Goal: Task Accomplishment & Management: Use online tool/utility

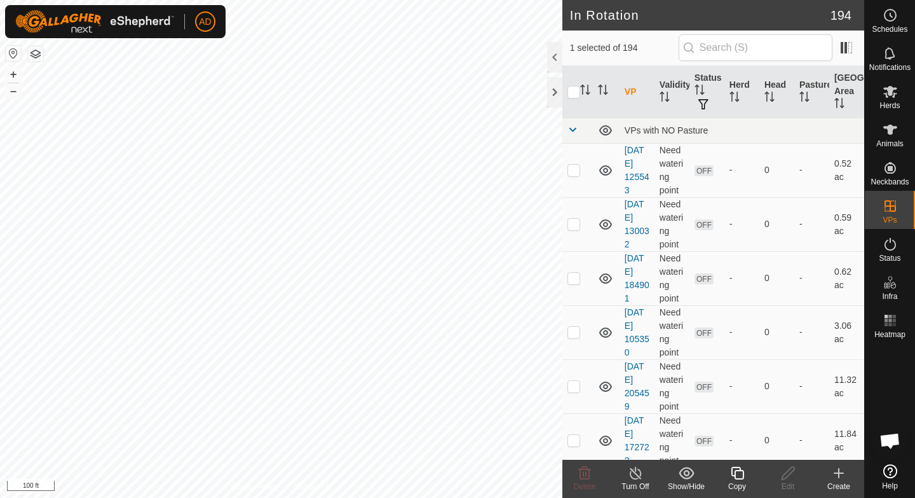
click at [735, 478] on icon at bounding box center [737, 473] width 13 height 13
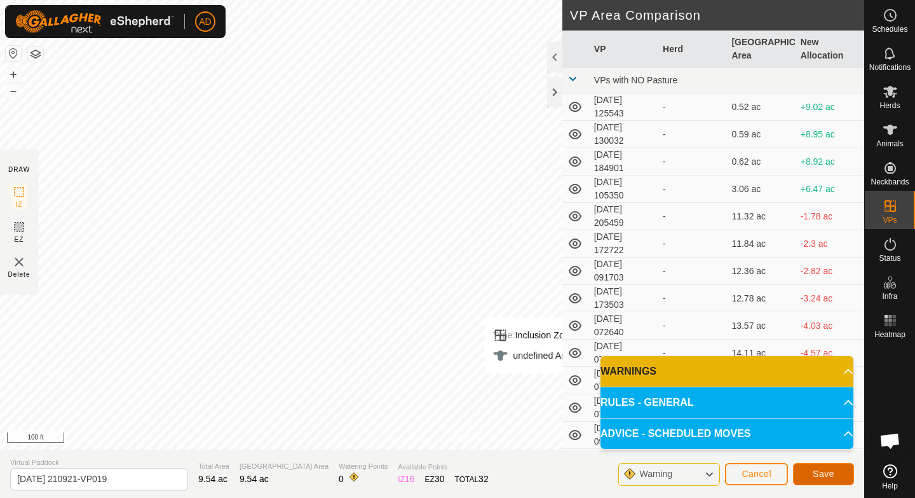
click at [826, 475] on span "Save" at bounding box center [824, 474] width 22 height 10
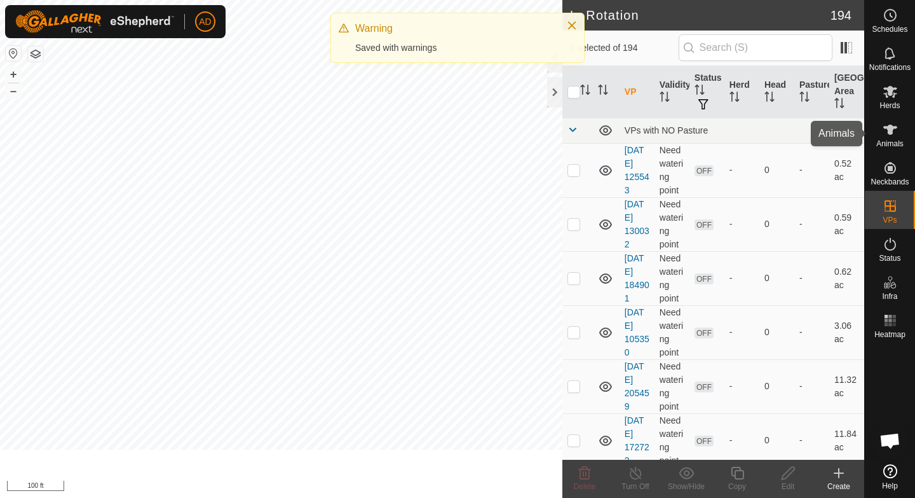
click at [905, 102] on div "Herds" at bounding box center [890, 95] width 50 height 38
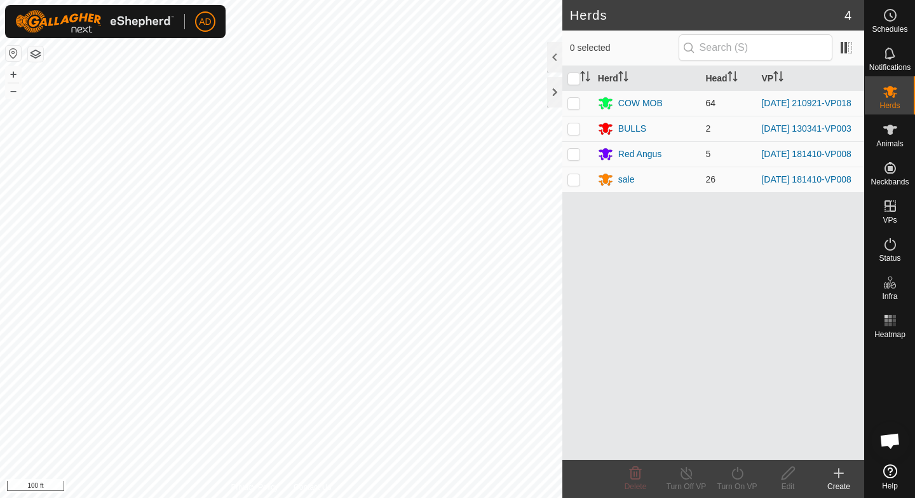
click at [574, 102] on p-checkbox at bounding box center [574, 103] width 13 height 10
checkbox input "true"
click at [726, 481] on div "Turn On VP" at bounding box center [737, 486] width 51 height 11
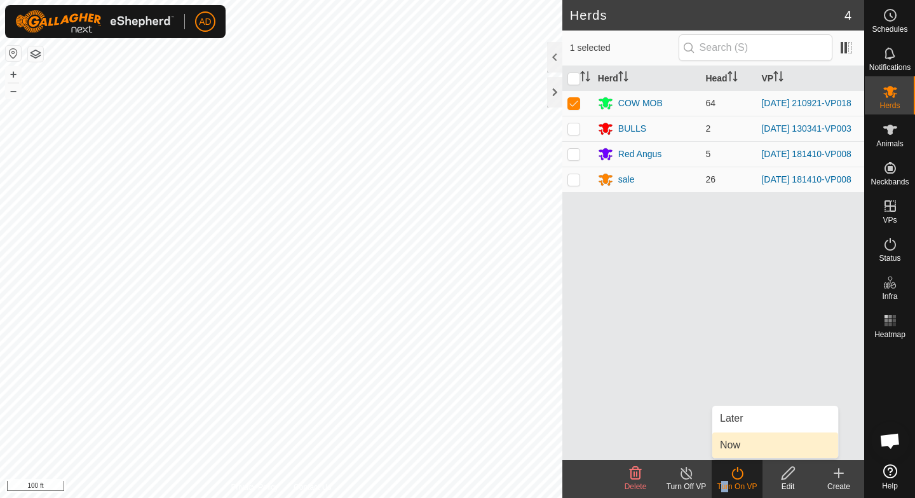
click at [741, 449] on link "Now" at bounding box center [776, 444] width 126 height 25
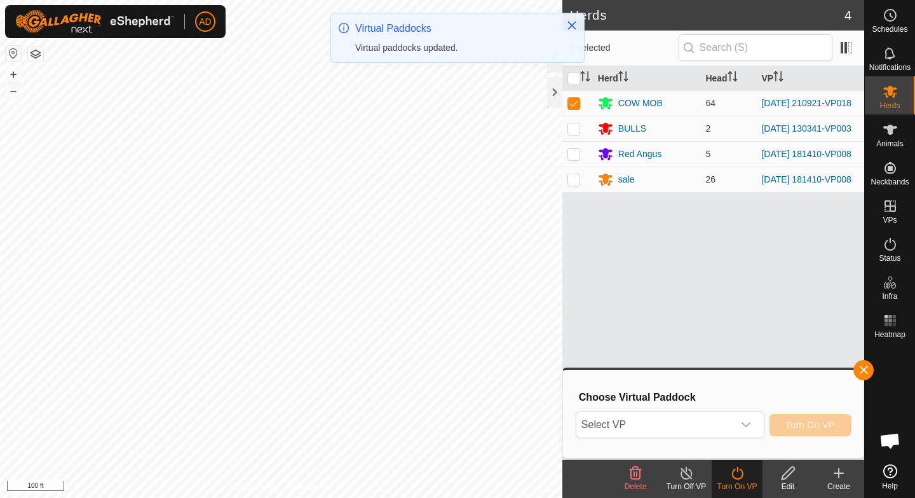
click at [694, 404] on div "Choose Virtual Paddock Select VP Turn On VP" at bounding box center [713, 414] width 285 height 72
click at [686, 418] on span "Select VP" at bounding box center [655, 424] width 157 height 25
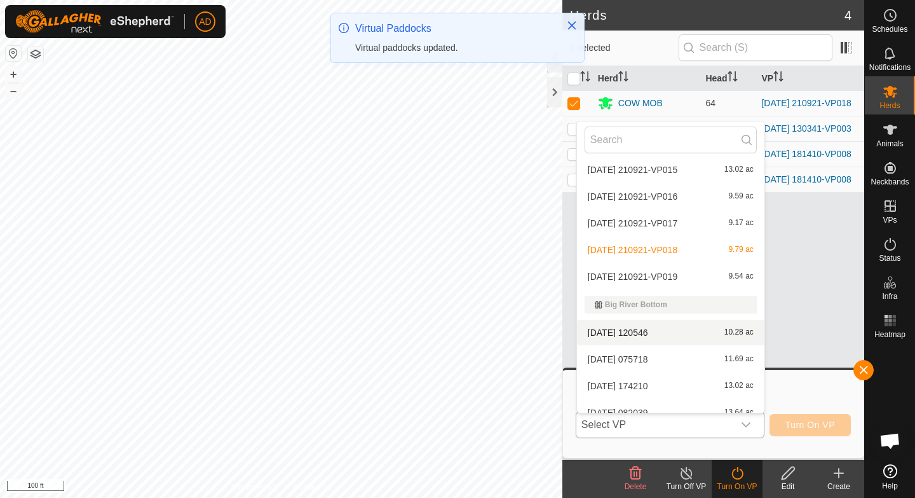
scroll to position [1047, 0]
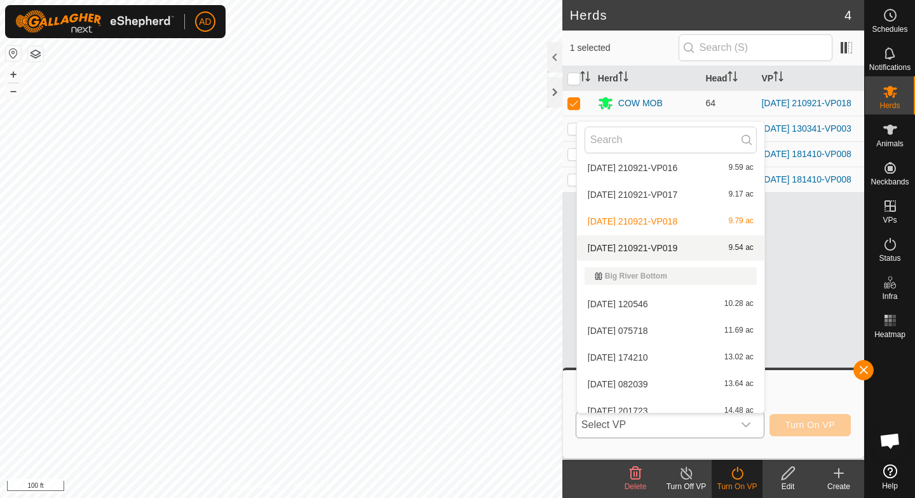
click at [669, 245] on li "[DATE] 210921-VP019 9.54 ac" at bounding box center [671, 247] width 188 height 25
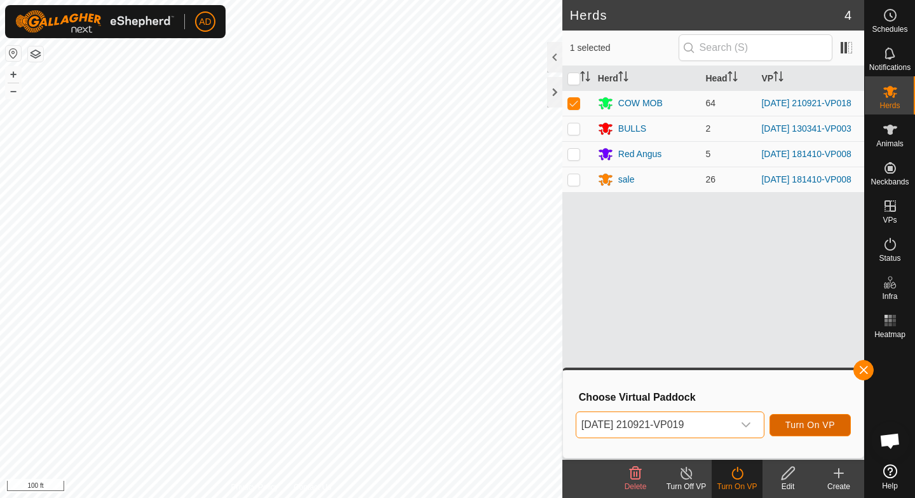
click at [815, 427] on span "Turn On VP" at bounding box center [811, 425] width 50 height 10
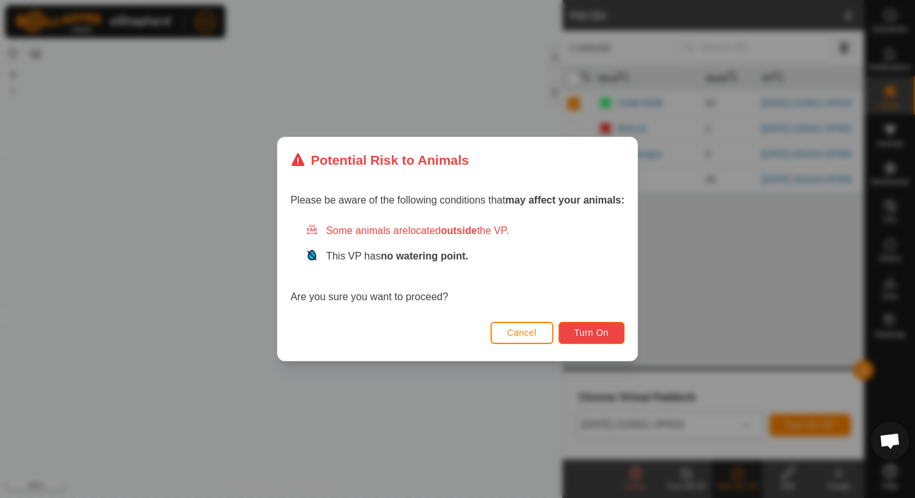
click at [603, 334] on span "Turn On" at bounding box center [592, 332] width 34 height 10
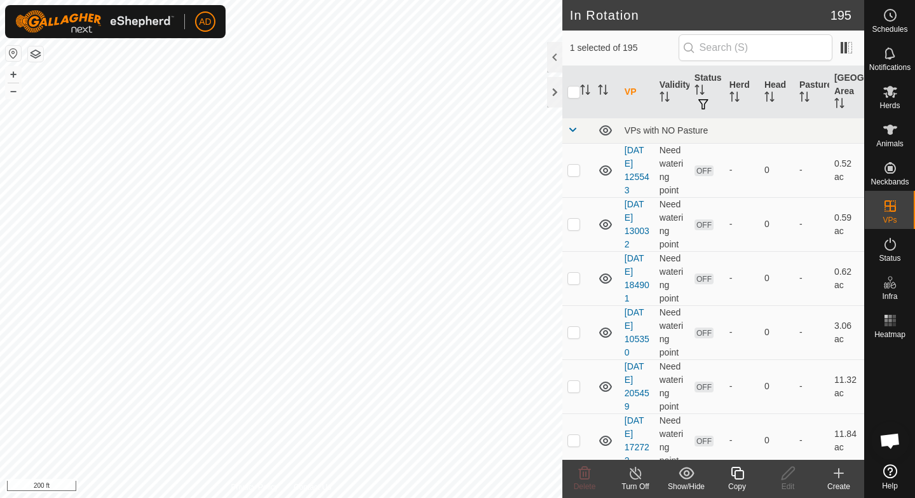
click at [741, 483] on div "Copy" at bounding box center [737, 486] width 51 height 11
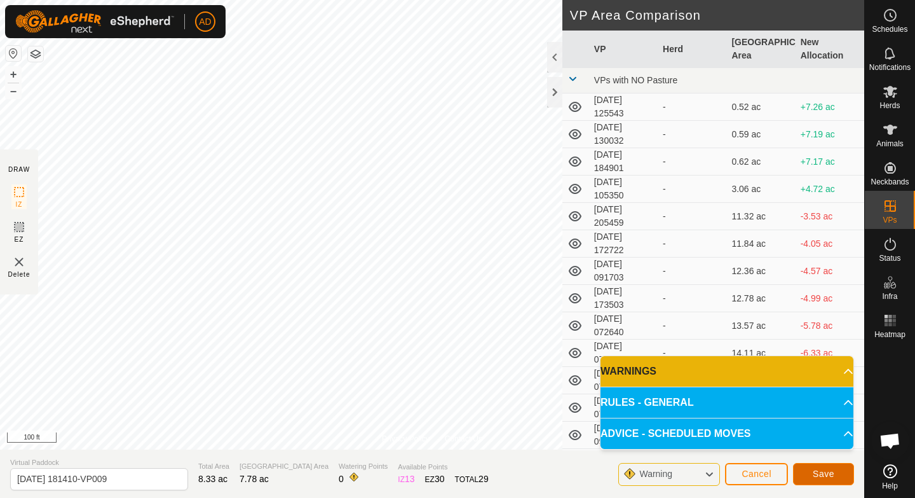
click at [840, 474] on button "Save" at bounding box center [823, 474] width 61 height 22
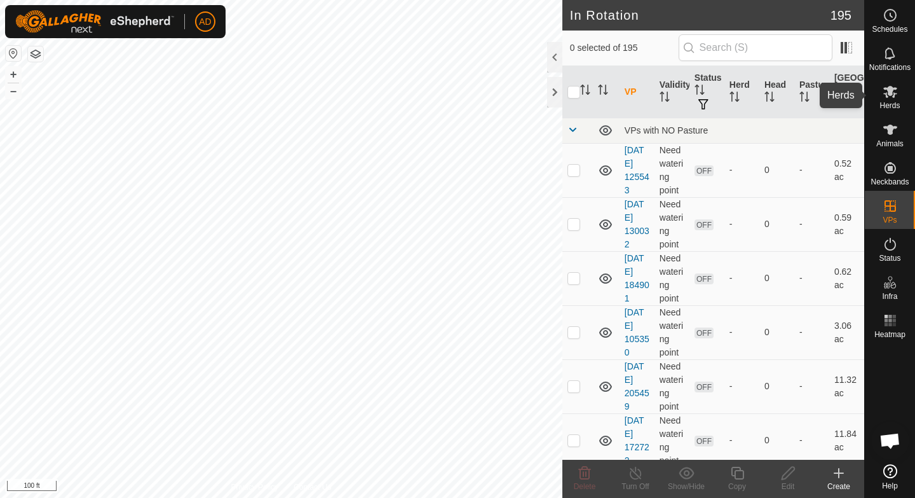
click at [904, 92] on div "Herds" at bounding box center [890, 95] width 50 height 38
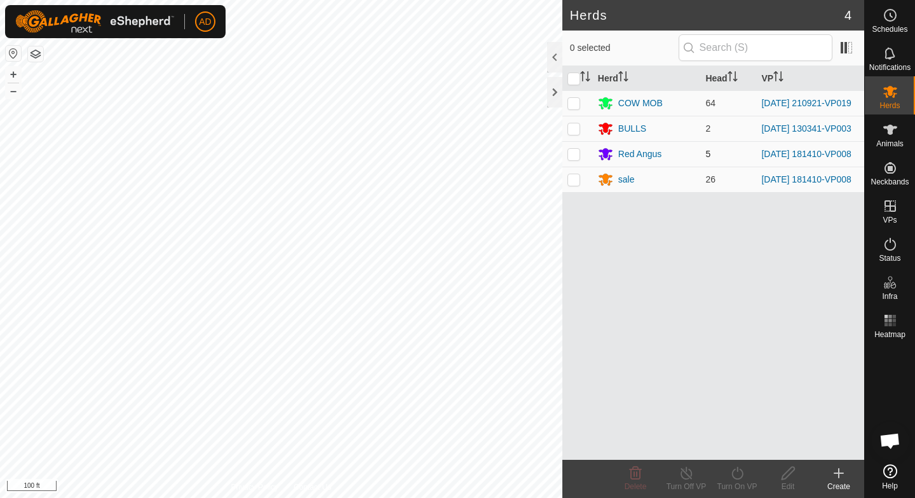
click at [575, 159] on p-checkbox at bounding box center [574, 154] width 13 height 10
checkbox input "true"
click at [575, 192] on td at bounding box center [578, 179] width 31 height 25
checkbox input "true"
click at [741, 482] on div "Turn On VP" at bounding box center [737, 486] width 51 height 11
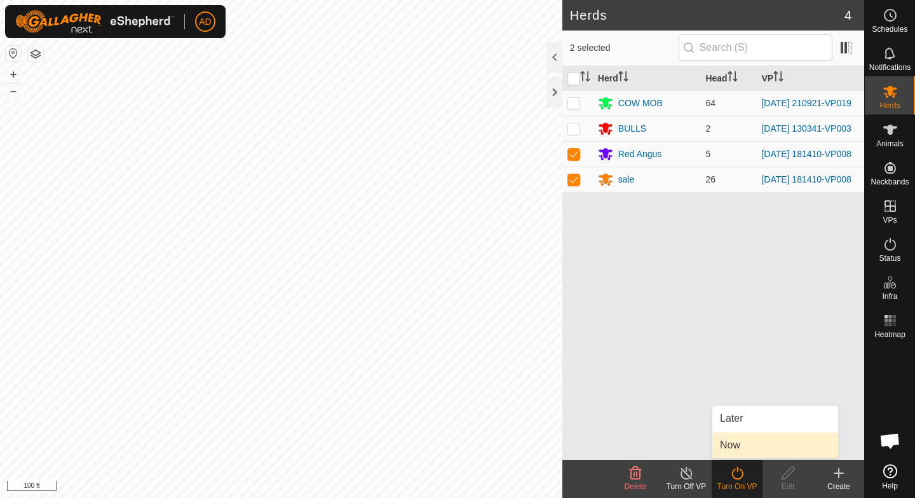
click at [747, 445] on link "Now" at bounding box center [776, 444] width 126 height 25
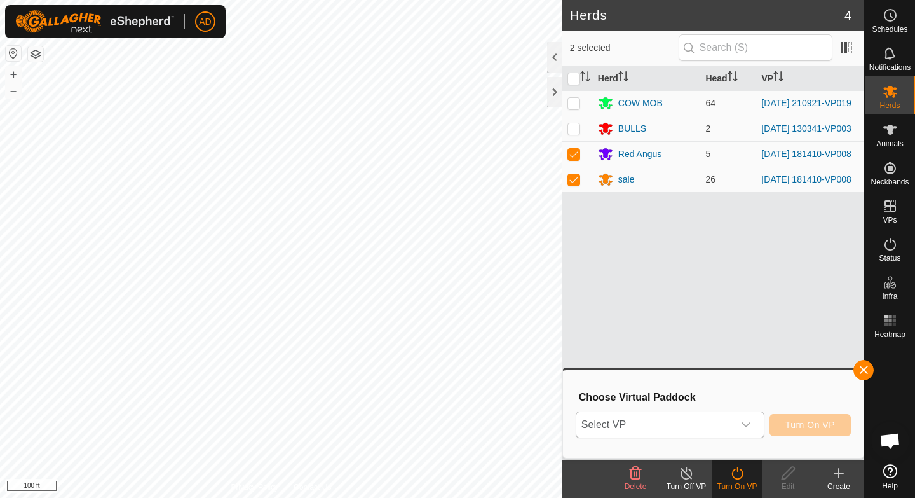
click at [732, 416] on span "Select VP" at bounding box center [655, 424] width 157 height 25
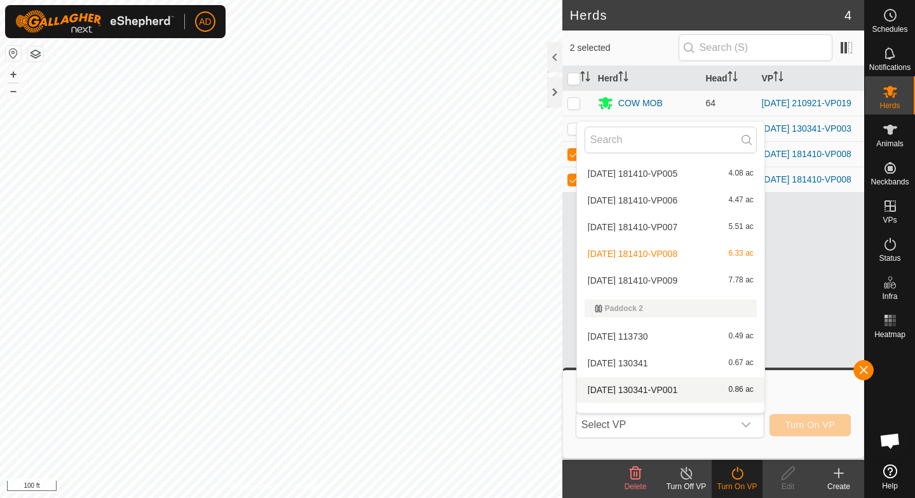
scroll to position [2844, 0]
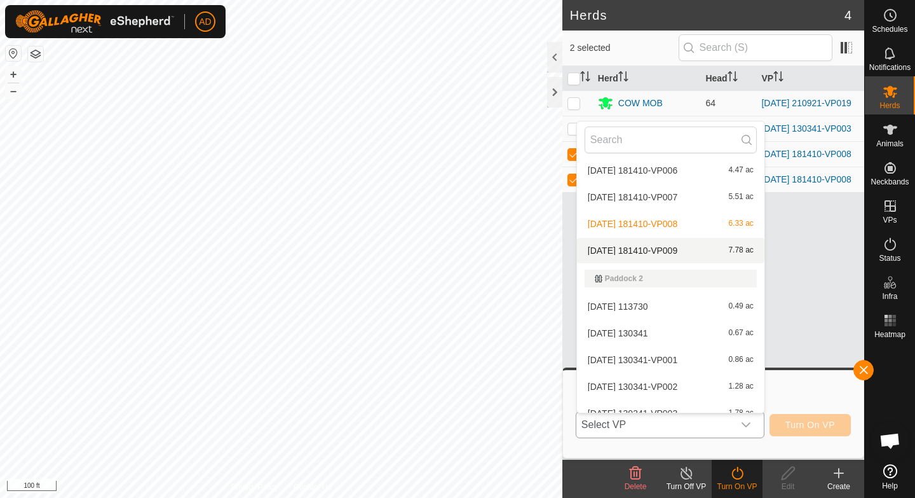
click at [689, 252] on li "[DATE] 181410-VP009 7.78 ac" at bounding box center [671, 250] width 188 height 25
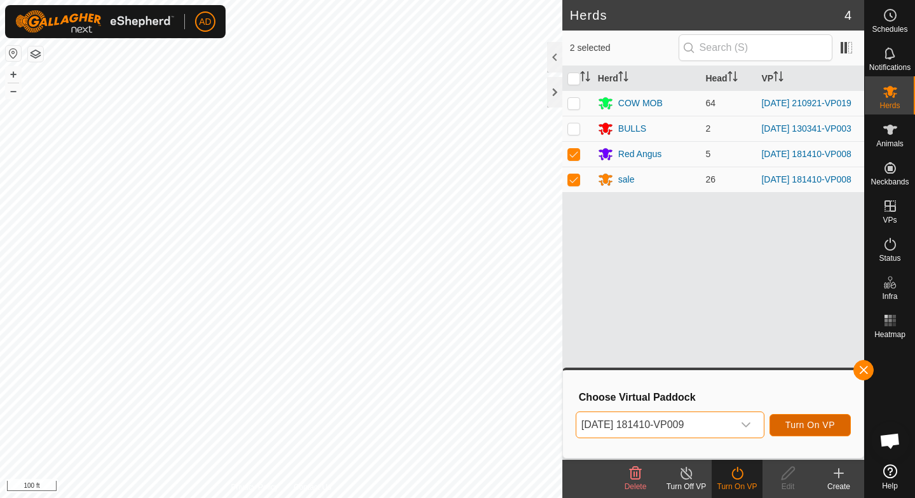
click at [812, 418] on button "Turn On VP" at bounding box center [810, 425] width 81 height 22
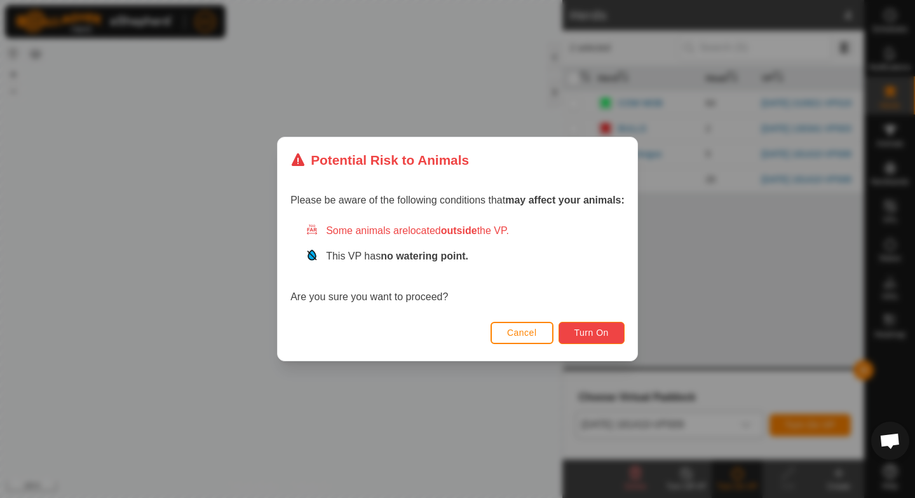
click at [611, 329] on button "Turn On" at bounding box center [592, 333] width 66 height 22
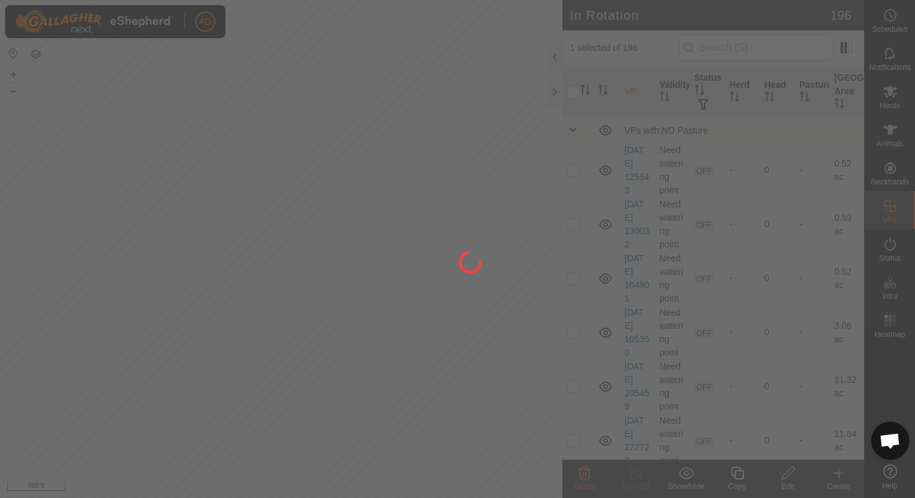
click at [256, 236] on div "AD Schedules Notifications Herds Animals Neckbands VPs Status Infra Heatmap Hel…" at bounding box center [457, 249] width 915 height 498
